Goal: Transaction & Acquisition: Purchase product/service

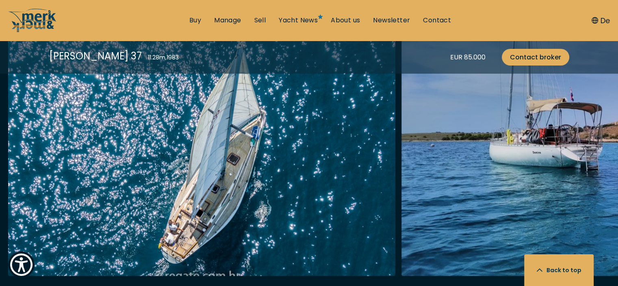
scroll to position [1147, 0]
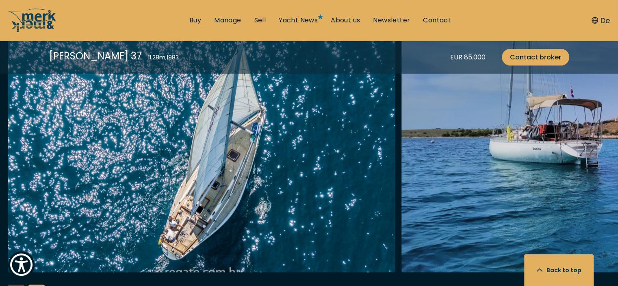
drag, startPoint x: 621, startPoint y: 40, endPoint x: 621, endPoint y: 120, distance: 79.7
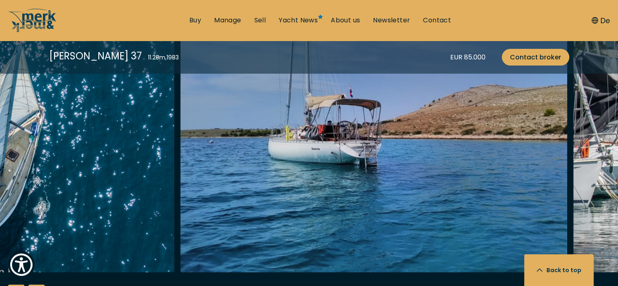
click at [329, 174] on img "Merk&Merk" at bounding box center [374, 142] width 387 height 260
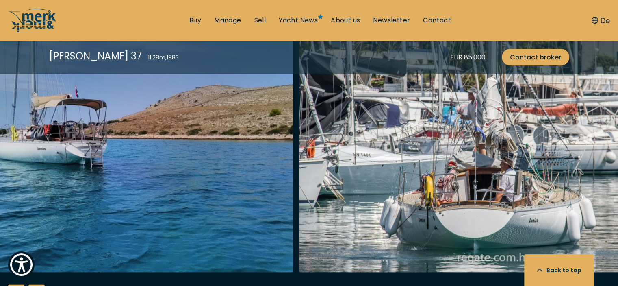
click at [218, 207] on img "Merk&Merk" at bounding box center [99, 142] width 387 height 260
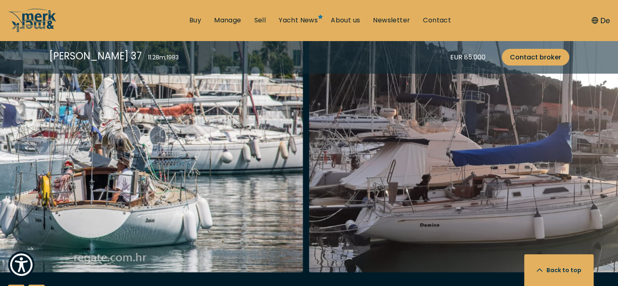
click at [276, 170] on img "Merk&Merk" at bounding box center [109, 142] width 387 height 260
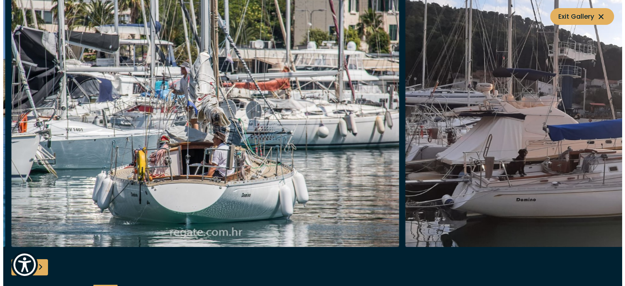
scroll to position [1149, 0]
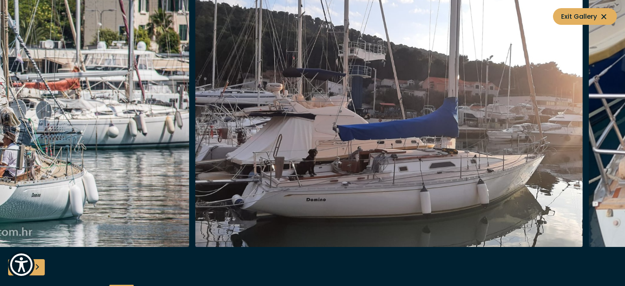
click at [252, 187] on img "button" at bounding box center [388, 117] width 387 height 260
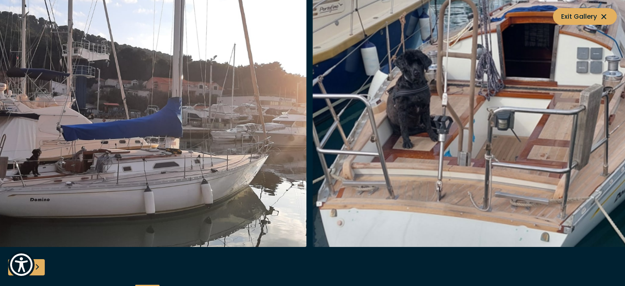
click at [267, 157] on img "button" at bounding box center [112, 117] width 387 height 260
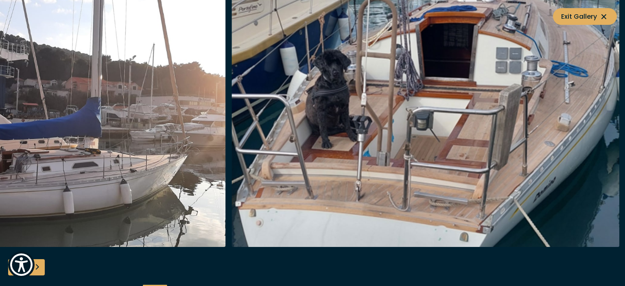
click at [338, 180] on img "button" at bounding box center [425, 117] width 387 height 260
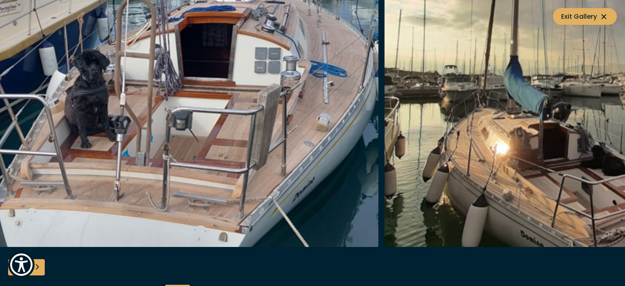
click at [343, 162] on img "button" at bounding box center [184, 117] width 387 height 260
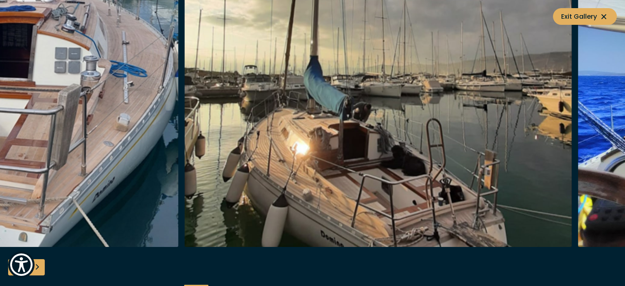
click at [300, 185] on img "button" at bounding box center [377, 117] width 387 height 260
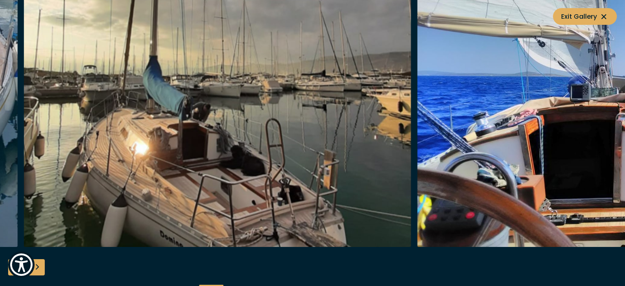
click at [309, 185] on img "button" at bounding box center [217, 117] width 387 height 260
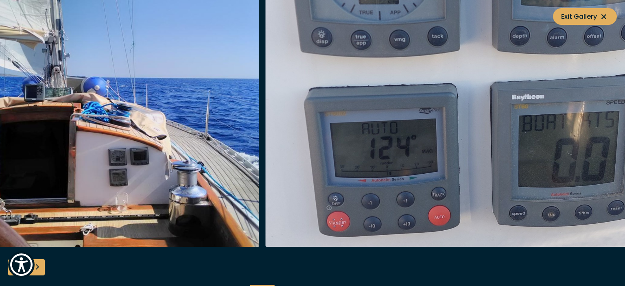
click at [138, 208] on img "button" at bounding box center [65, 117] width 387 height 260
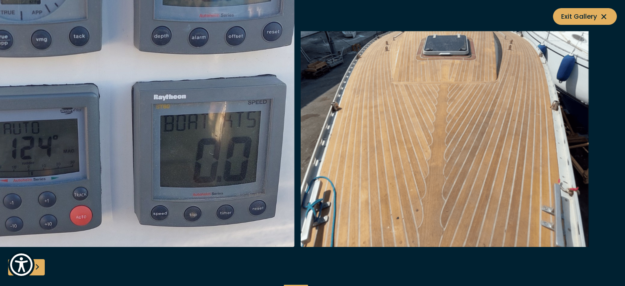
click at [268, 188] on img "button" at bounding box center [100, 117] width 387 height 260
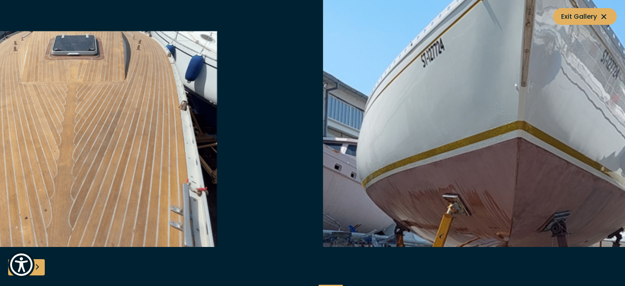
click at [171, 229] on img "button" at bounding box center [122, 117] width 387 height 260
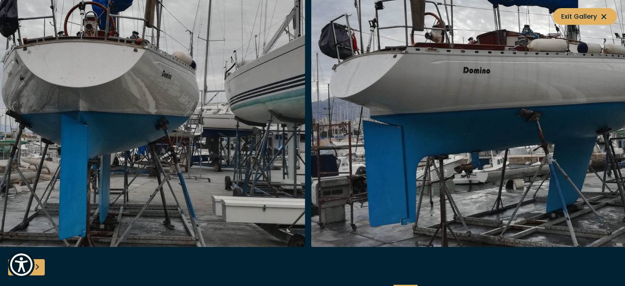
click at [163, 217] on img "button" at bounding box center [110, 117] width 387 height 260
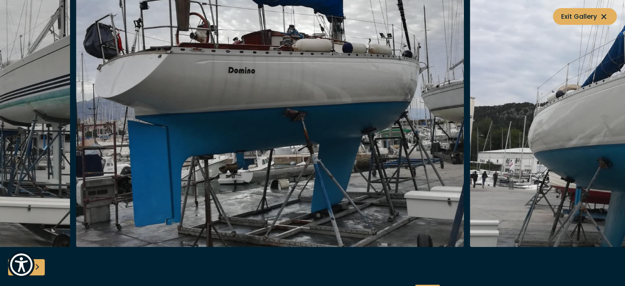
click at [254, 152] on img "button" at bounding box center [269, 117] width 387 height 260
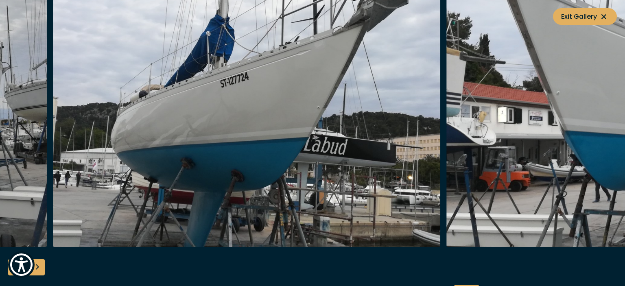
click at [76, 159] on img "button" at bounding box center [246, 117] width 387 height 260
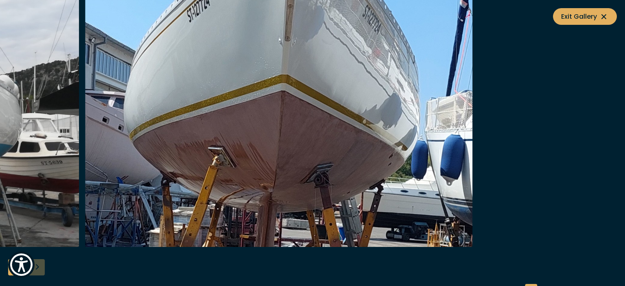
drag, startPoint x: 108, startPoint y: 254, endPoint x: 224, endPoint y: 281, distance: 119.3
click at [224, 281] on div at bounding box center [312, 143] width 625 height 313
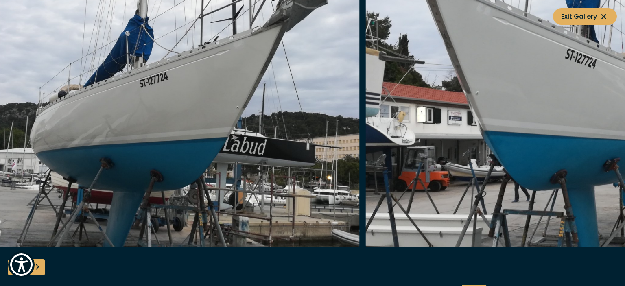
click at [551, 179] on img "button" at bounding box center [559, 117] width 387 height 260
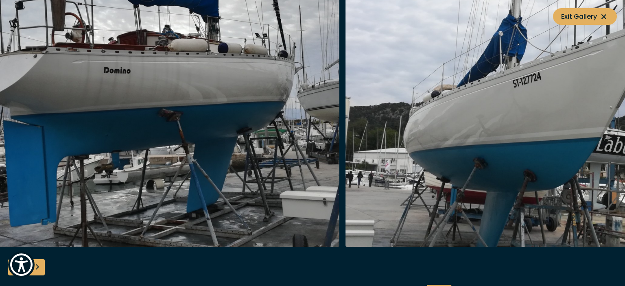
click at [563, 169] on img "button" at bounding box center [538, 117] width 387 height 260
click at [344, 180] on div at bounding box center [149, 117] width 394 height 260
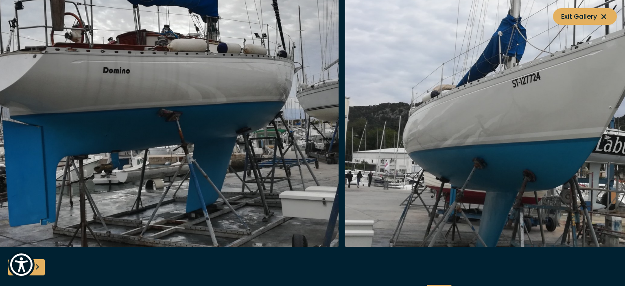
click at [234, 181] on img "button" at bounding box center [144, 117] width 387 height 260
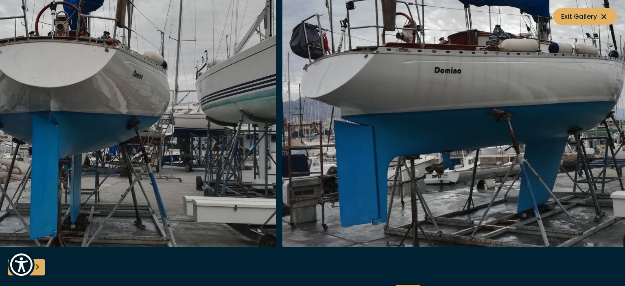
click at [488, 153] on img "button" at bounding box center [475, 117] width 387 height 260
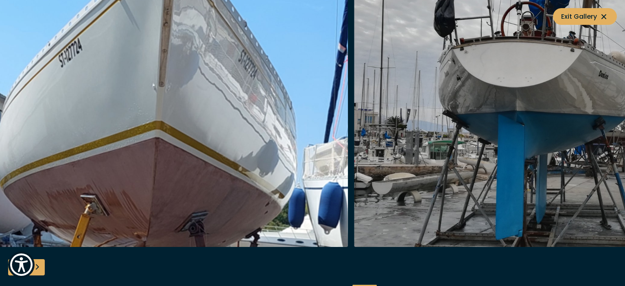
click at [573, 152] on img "button" at bounding box center [547, 117] width 387 height 260
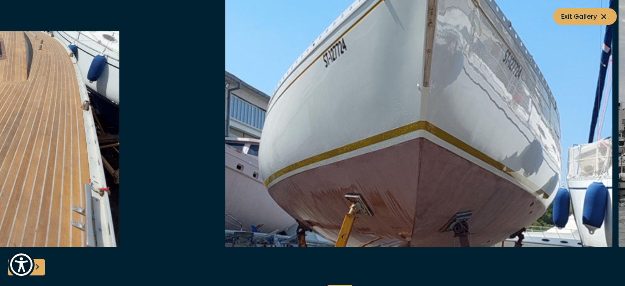
click at [503, 125] on img "button" at bounding box center [418, 117] width 387 height 260
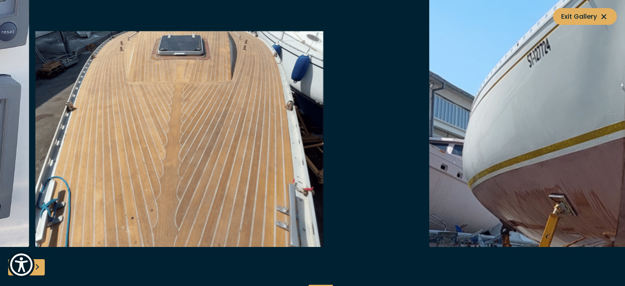
click at [423, 157] on img "button" at bounding box center [228, 117] width 387 height 260
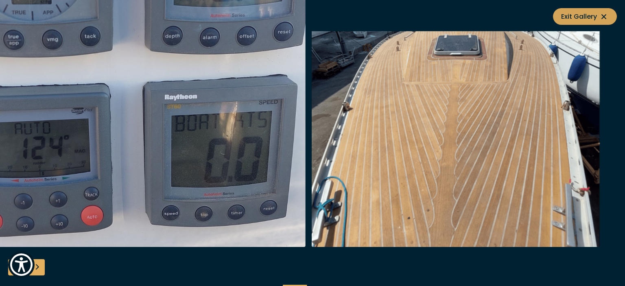
click at [605, 17] on icon at bounding box center [604, 17] width 10 height 10
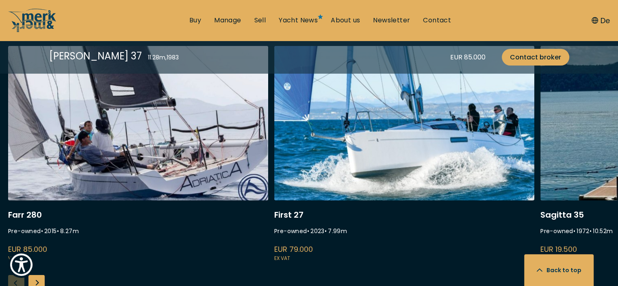
scroll to position [2281, 0]
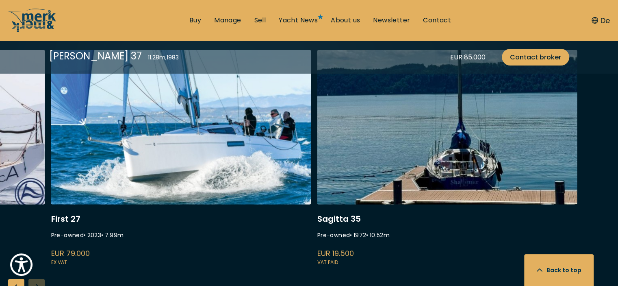
click at [309, 164] on div "[PERSON_NAME] 280 Pre-owned • 2015 • 8.27 m EUR 85.000 VAT paid First 27 Pre-ow…" at bounding box center [94, 158] width 618 height 217
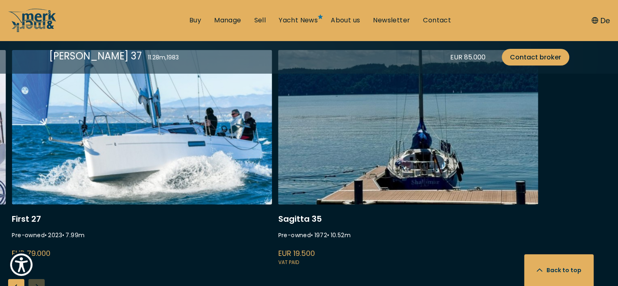
click at [355, 174] on link "shalimar" at bounding box center [408, 158] width 260 height 217
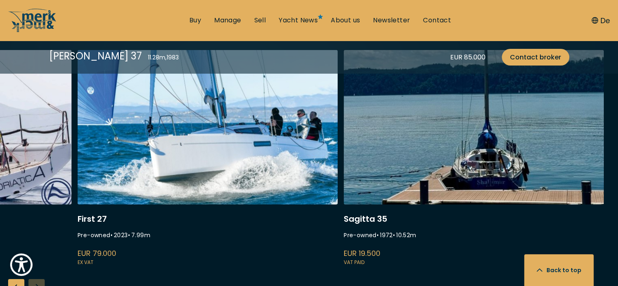
click at [465, 168] on link "shalimar" at bounding box center [474, 158] width 260 height 217
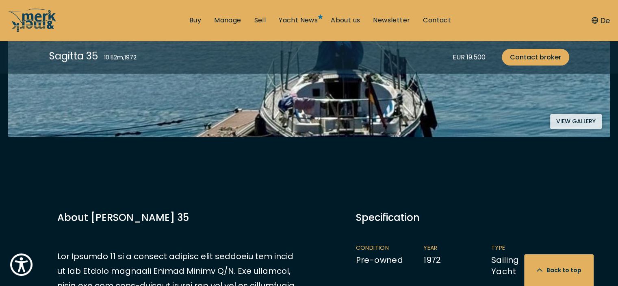
scroll to position [228, 0]
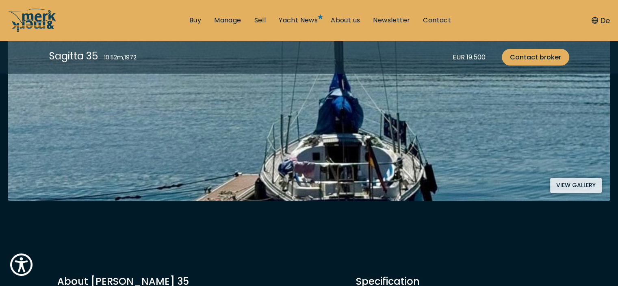
click at [563, 182] on button "View gallery" at bounding box center [577, 185] width 52 height 15
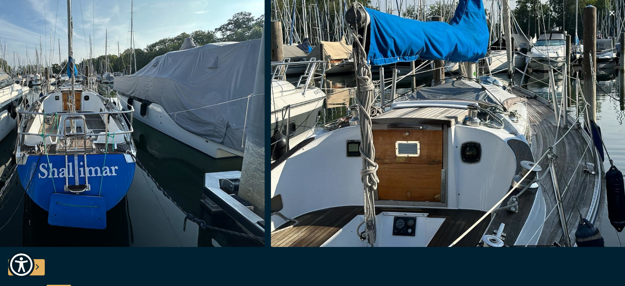
click at [222, 146] on img "button" at bounding box center [70, 117] width 387 height 260
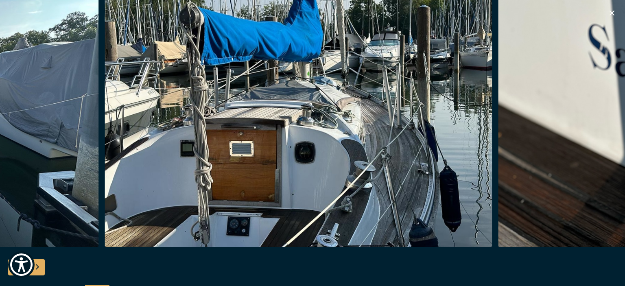
click at [104, 144] on img "button" at bounding box center [297, 117] width 387 height 260
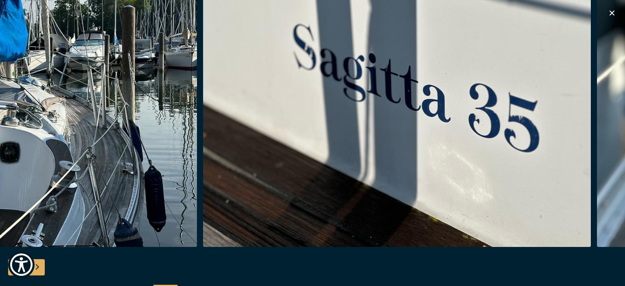
click at [203, 118] on img "button" at bounding box center [396, 117] width 387 height 260
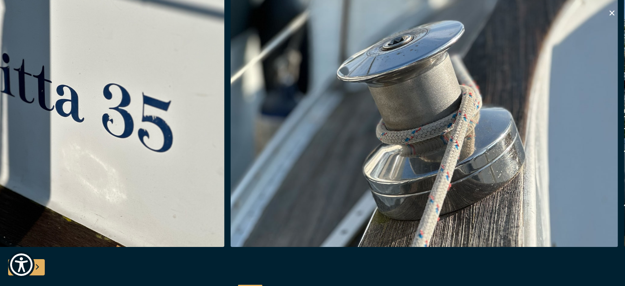
click at [230, 133] on img "button" at bounding box center [423, 117] width 387 height 260
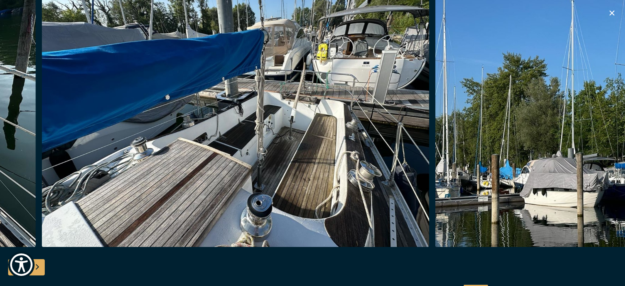
click at [591, 126] on img "button" at bounding box center [628, 117] width 387 height 260
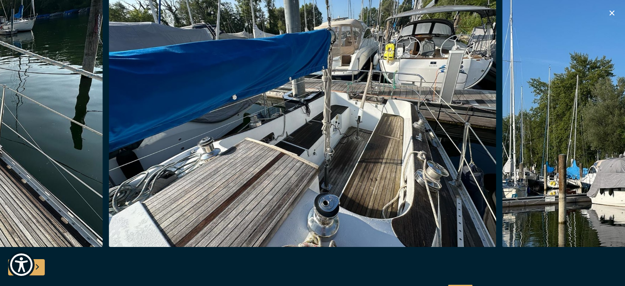
click at [496, 141] on img "button" at bounding box center [302, 117] width 387 height 260
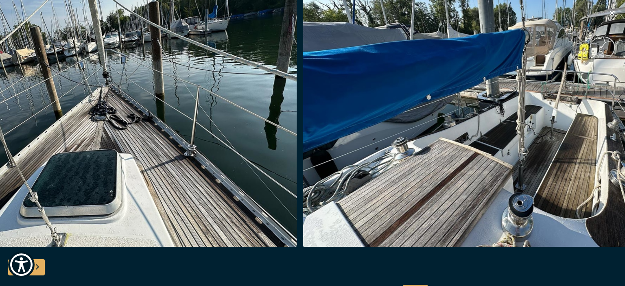
click at [608, 11] on icon "button" at bounding box center [612, 13] width 10 height 10
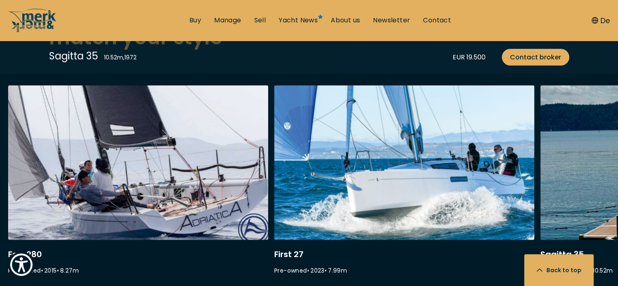
scroll to position [2166, 0]
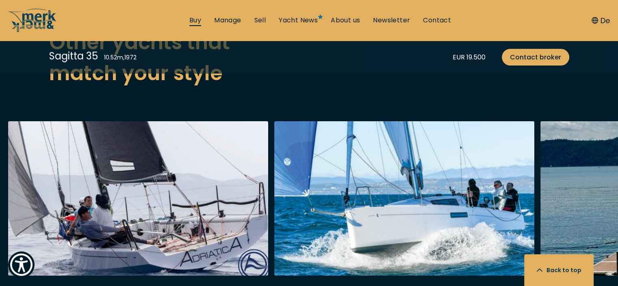
click at [189, 23] on link "Buy" at bounding box center [195, 20] width 12 height 9
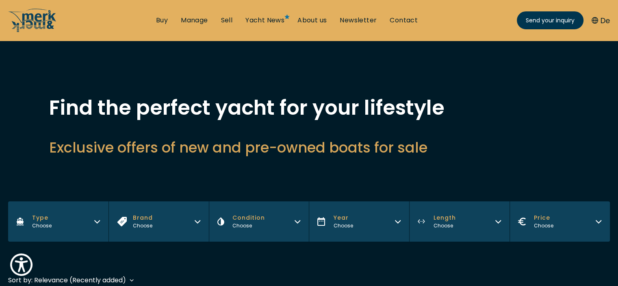
click at [102, 221] on button "Type Choose" at bounding box center [58, 221] width 100 height 40
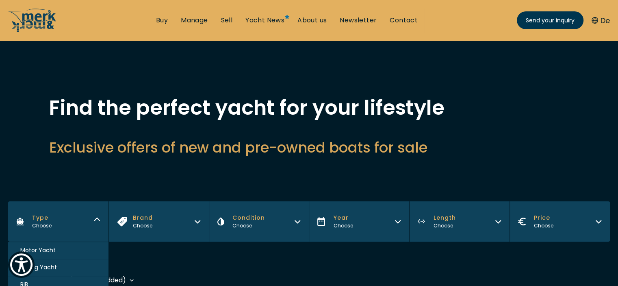
click at [64, 265] on button "Sailing Yacht" at bounding box center [58, 267] width 100 height 17
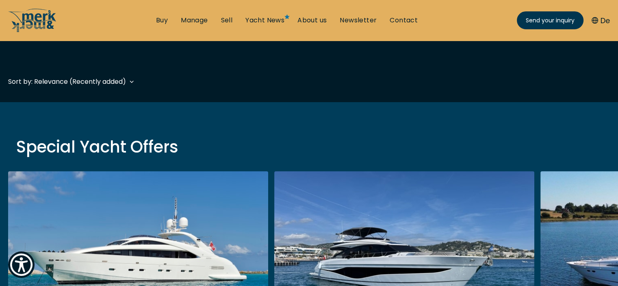
scroll to position [201, 0]
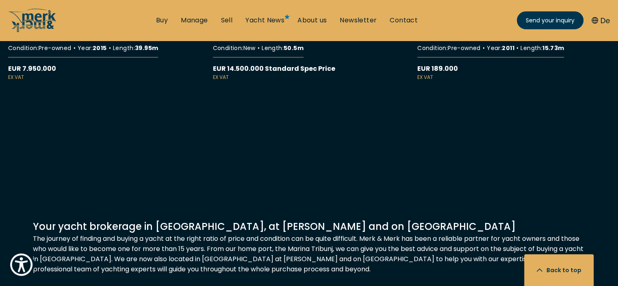
scroll to position [249, 0]
